Goal: Task Accomplishment & Management: Use online tool/utility

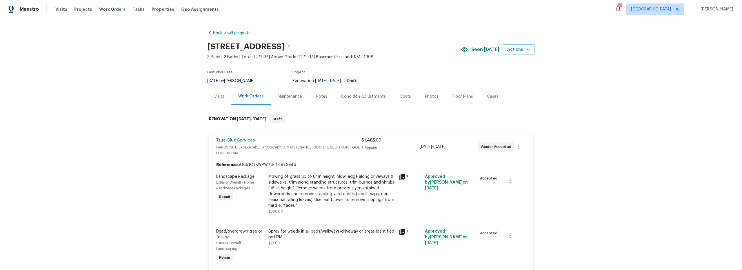
scroll to position [1, 0]
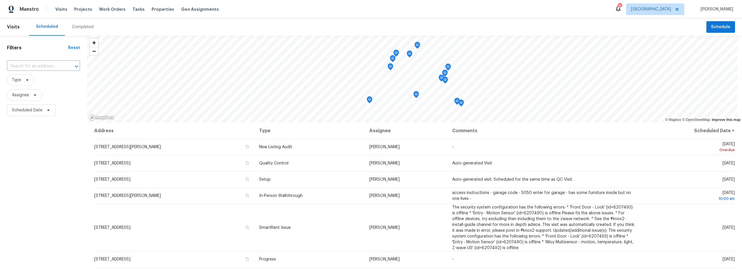
click at [80, 28] on div "Completed" at bounding box center [83, 27] width 22 height 6
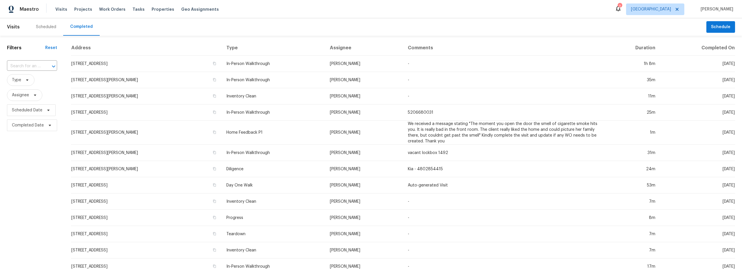
click at [48, 26] on div "Scheduled" at bounding box center [46, 27] width 20 height 6
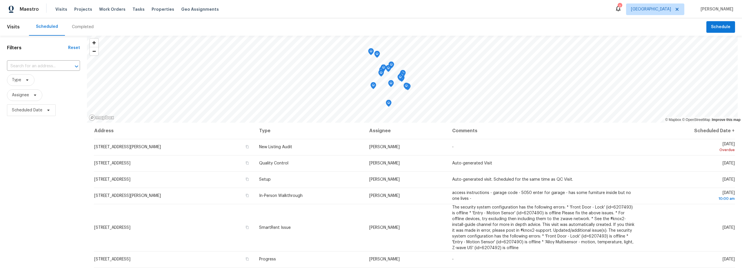
click at [377, 56] on icon "Map marker" at bounding box center [376, 54] width 5 height 7
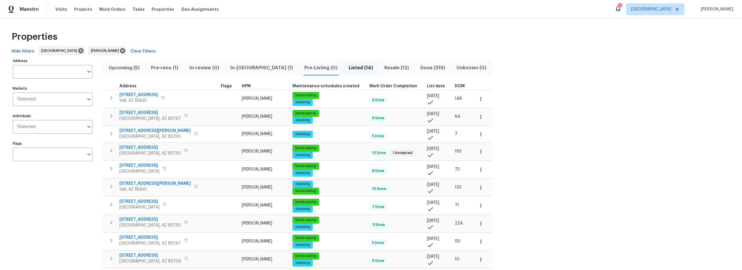
scroll to position [10, 0]
click at [134, 68] on span "Upcoming (5)" at bounding box center [124, 68] width 35 height 8
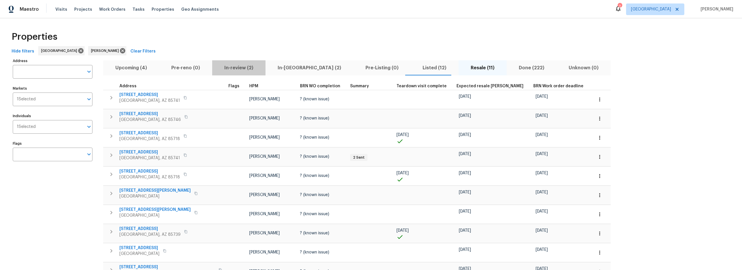
click at [233, 68] on span "In-review (2)" at bounding box center [239, 68] width 46 height 8
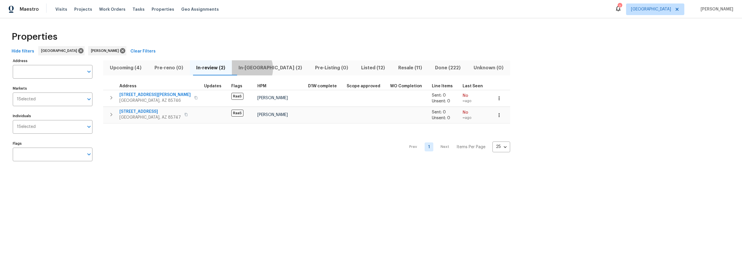
click at [253, 69] on span "In-reno (2)" at bounding box center [270, 68] width 70 height 8
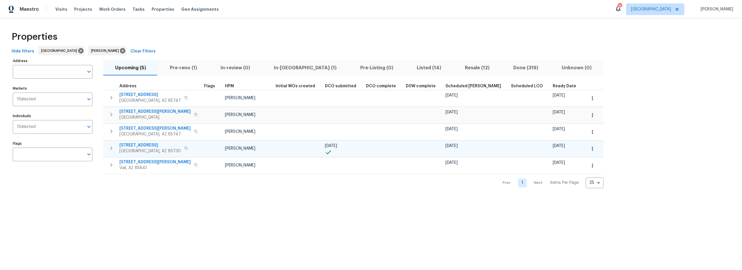
click at [589, 149] on icon "button" at bounding box center [592, 149] width 6 height 6
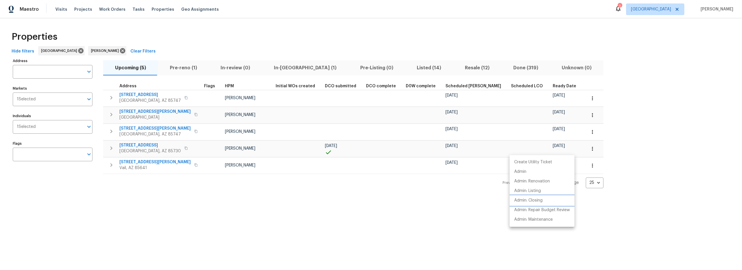
click at [537, 203] on p "Admin: Closing" at bounding box center [528, 200] width 28 height 6
click at [277, 70] on div at bounding box center [371, 135] width 742 height 270
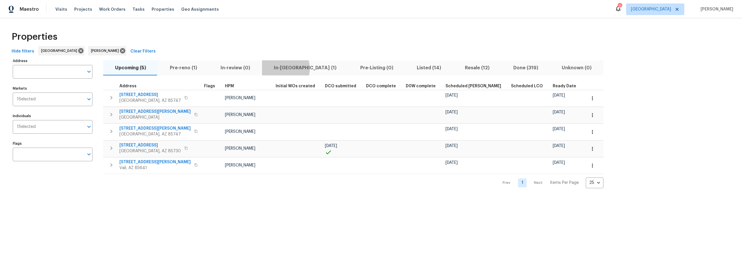
click at [278, 68] on span "In-reno (1)" at bounding box center [304, 68] width 79 height 8
